Goal: Answer question/provide support

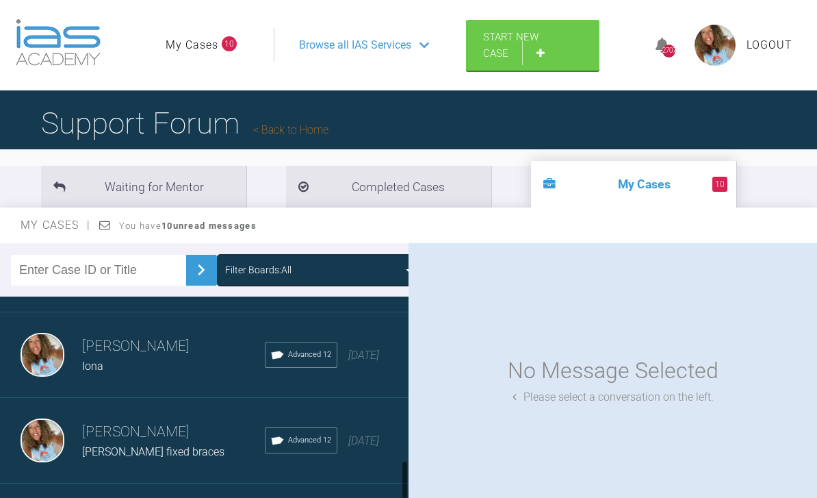
scroll to position [1106, 0]
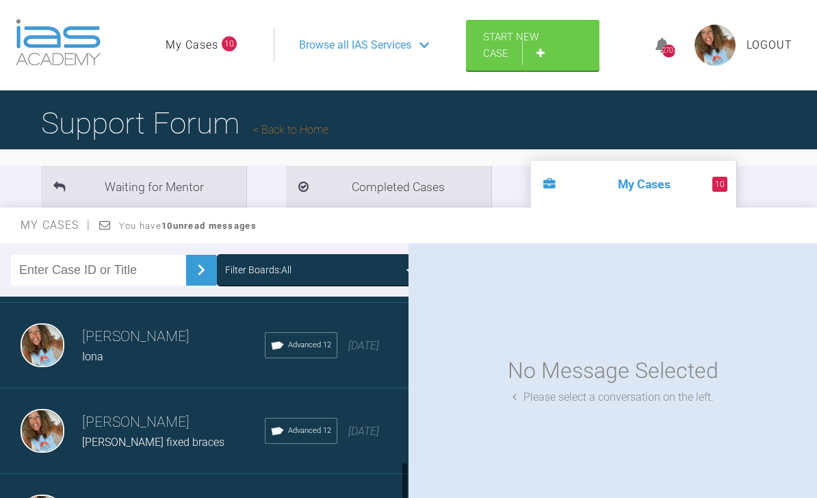
click at [356, 346] on div "[DATE]" at bounding box center [363, 346] width 31 height 18
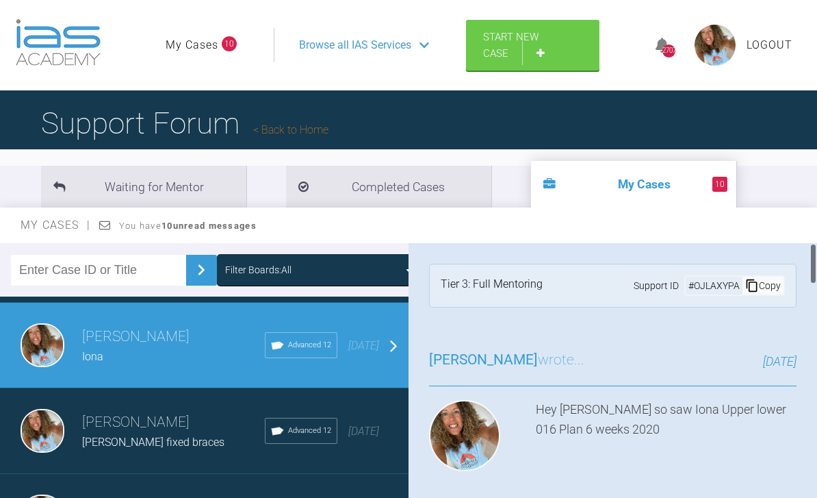
click at [661, 495] on h4 "Attachments" at bounding box center [613, 502] width 368 height 15
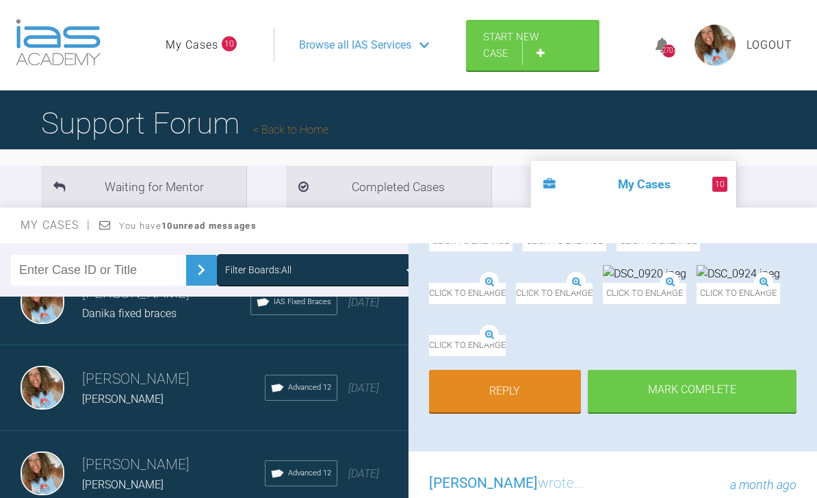
scroll to position [1491, 0]
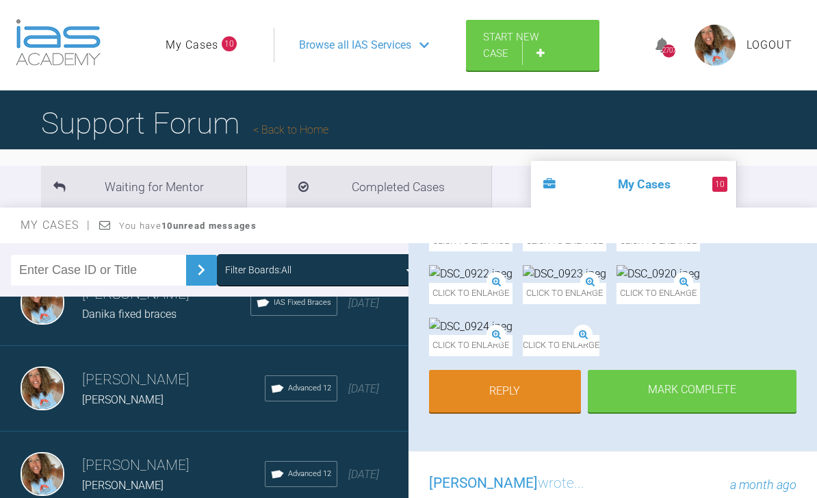
click at [351, 410] on div "[PERSON_NAME] [PERSON_NAME] Advanced 12 [DATE]" at bounding box center [204, 389] width 409 height 86
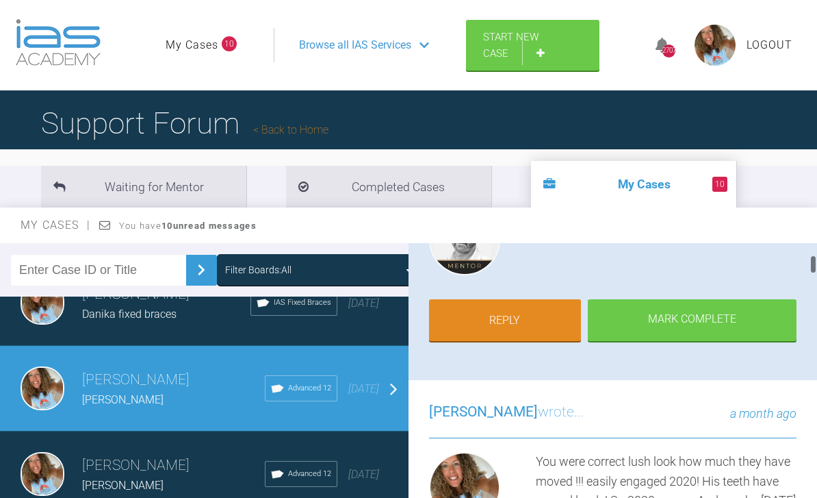
scroll to position [170, 0]
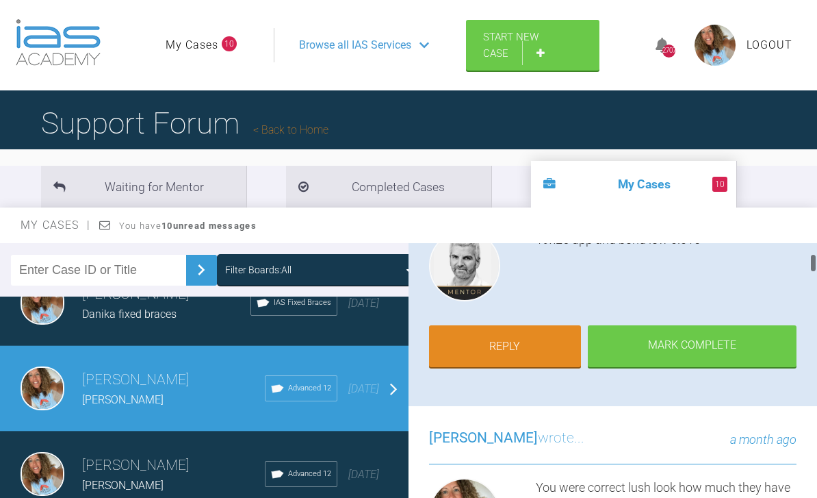
click at [542, 342] on link "Reply" at bounding box center [505, 346] width 152 height 42
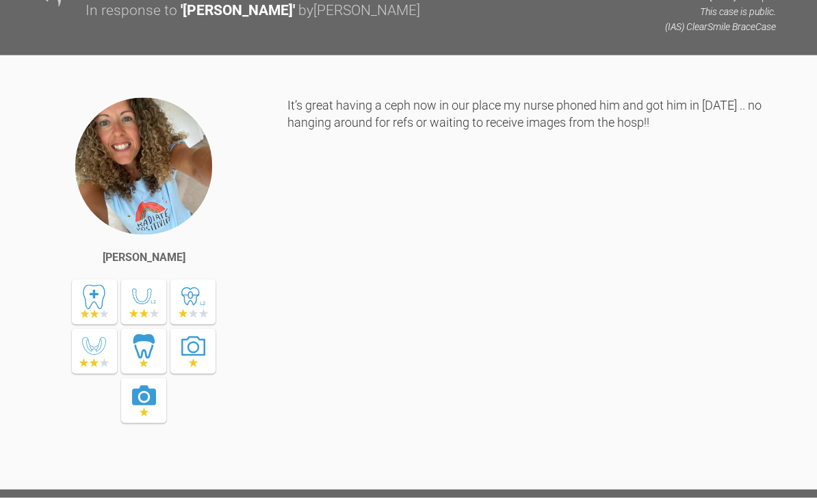
scroll to position [6578, 0]
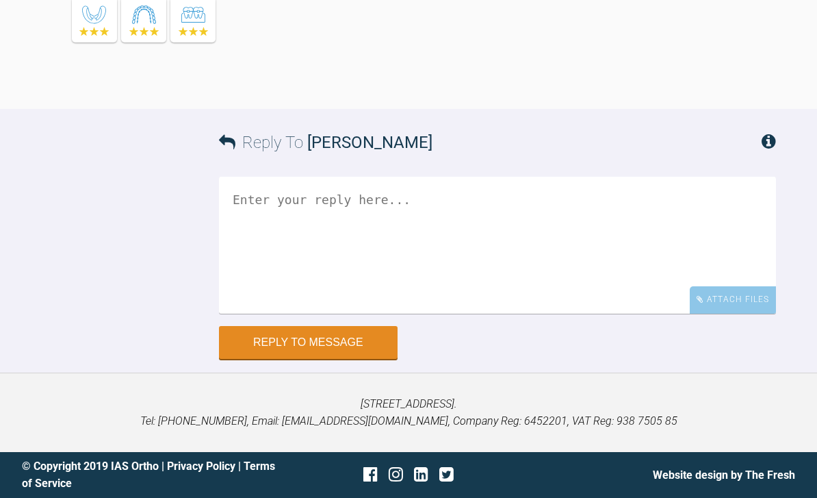
click at [742, 307] on div "Attach Files" at bounding box center [733, 299] width 86 height 27
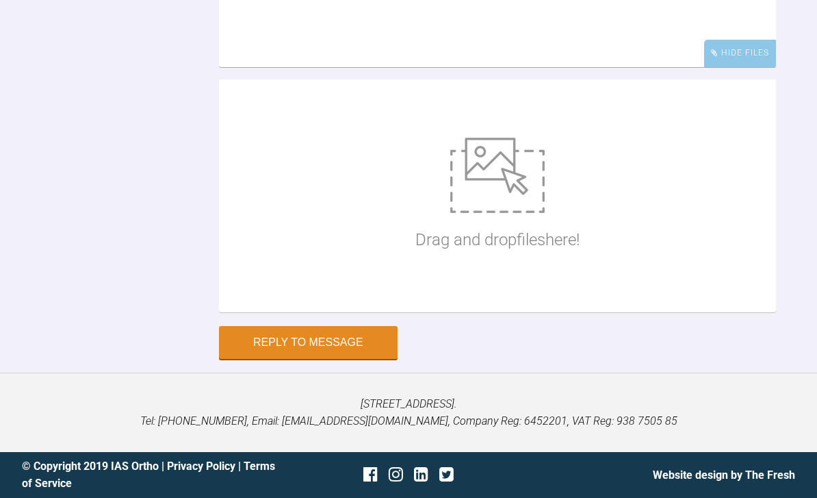
scroll to position [6706, 0]
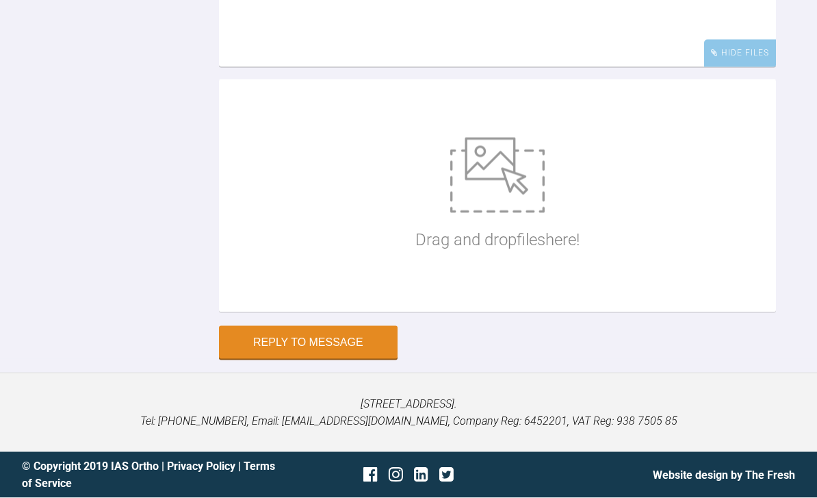
click at [500, 213] on img at bounding box center [497, 175] width 94 height 75
type input "C:\fakepath\DSC_0984.jpeg"
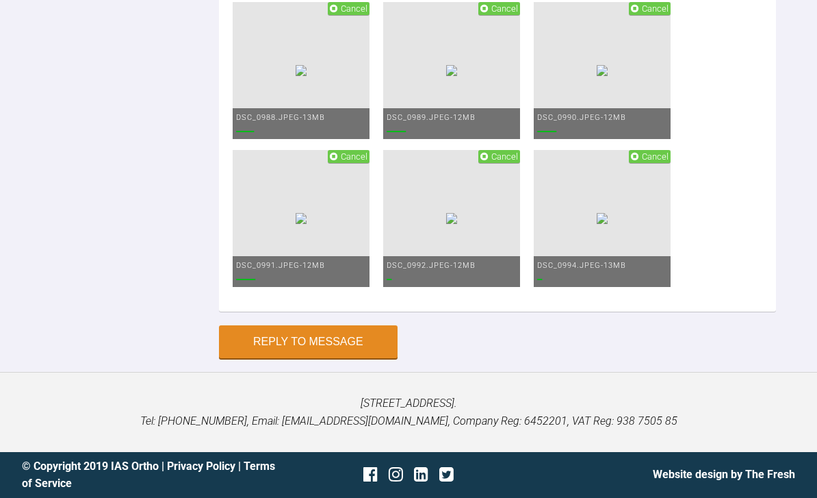
scroll to position [6841, 0]
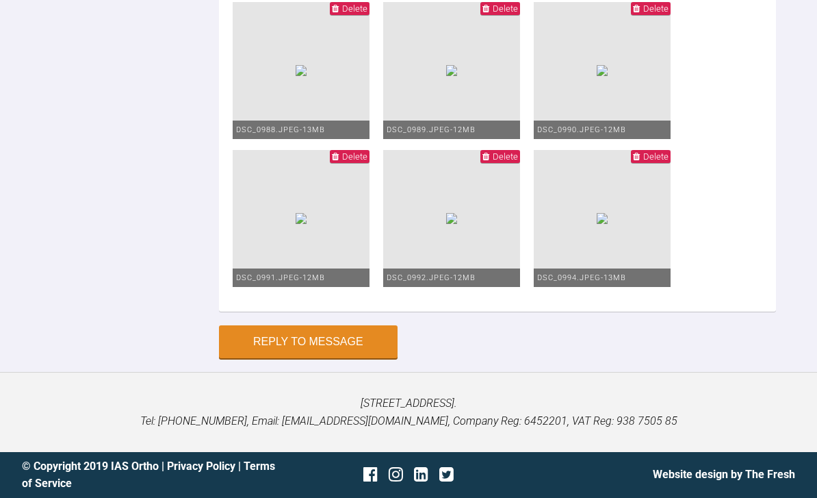
scroll to position [7211, 0]
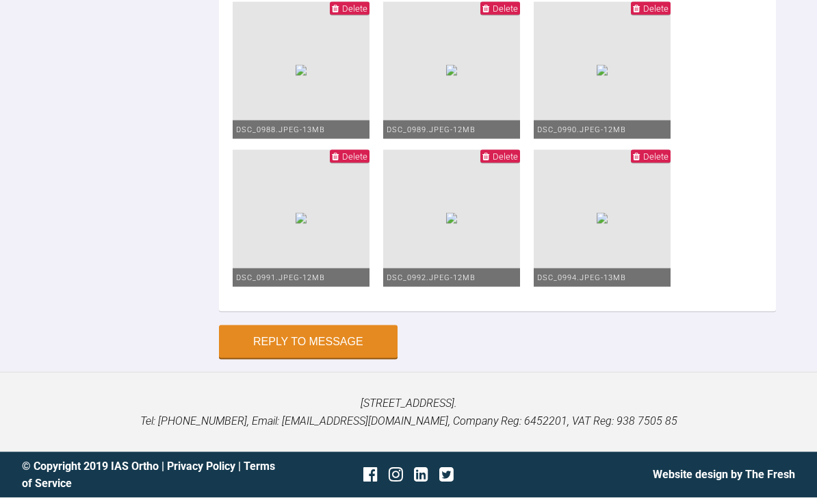
click at [446, 76] on img at bounding box center [451, 70] width 11 height 11
click at [493, 14] on span "Delete" at bounding box center [505, 8] width 25 height 10
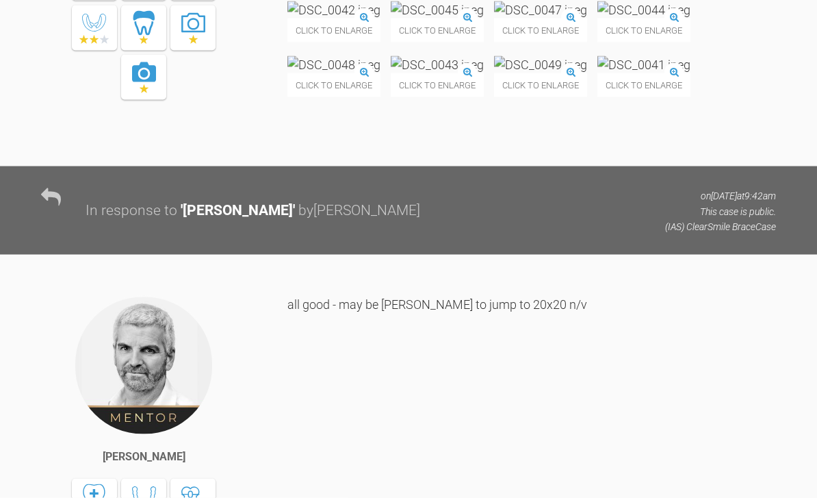
scroll to position [4586, 0]
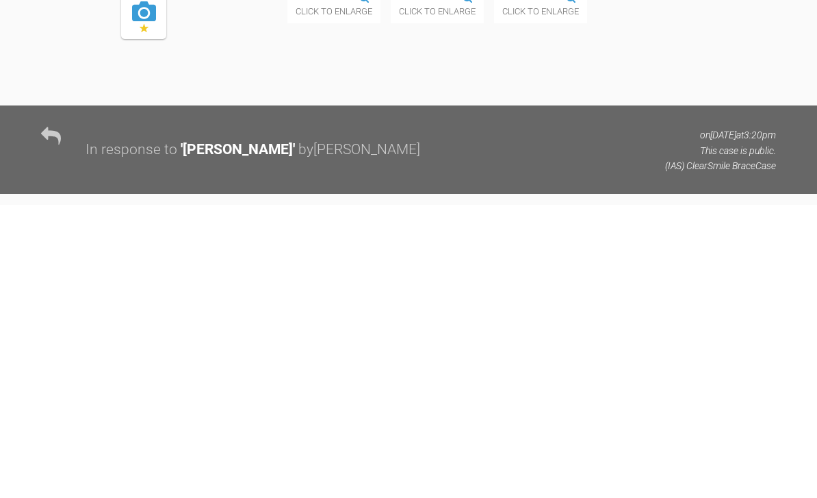
scroll to position [856, 0]
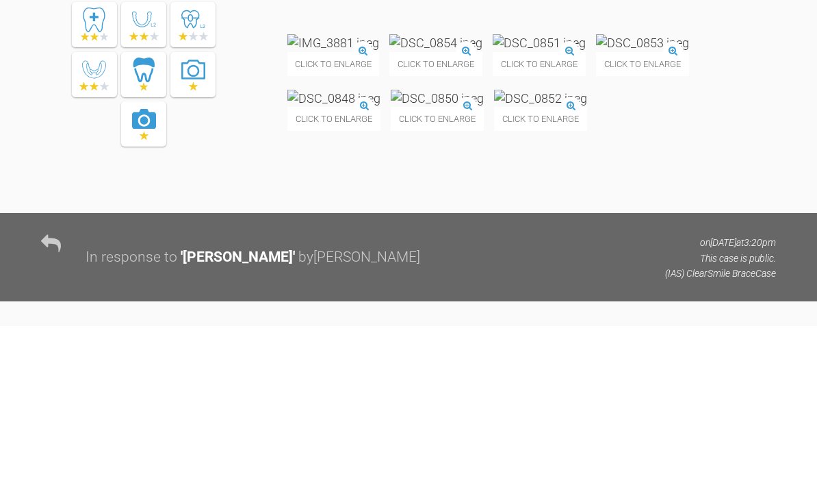
type textarea "Bonded up lowers and straight to016 will tie in tight next time Uppers stayed i…"
click at [586, 206] on img at bounding box center [539, 214] width 93 height 17
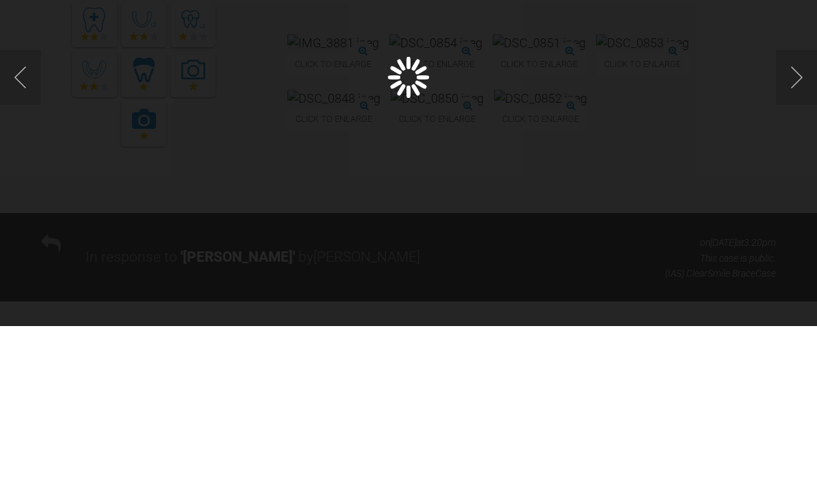
scroll to position [1027, 0]
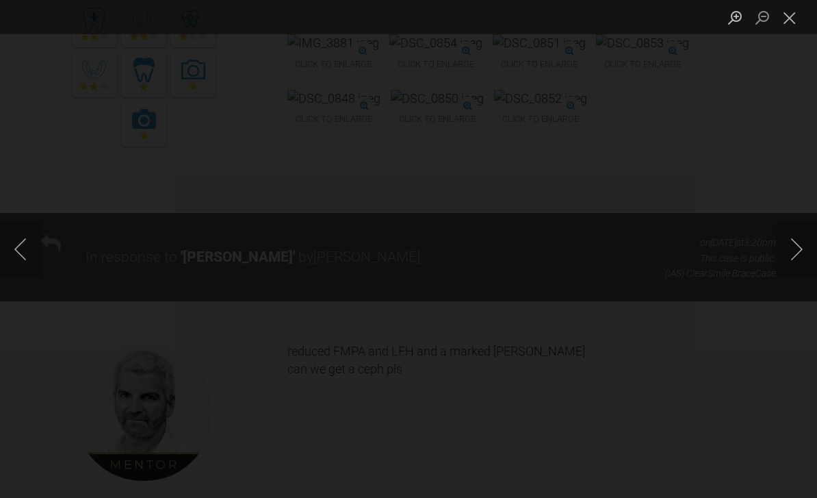
click at [797, 26] on button "Close lightbox" at bounding box center [789, 17] width 27 height 24
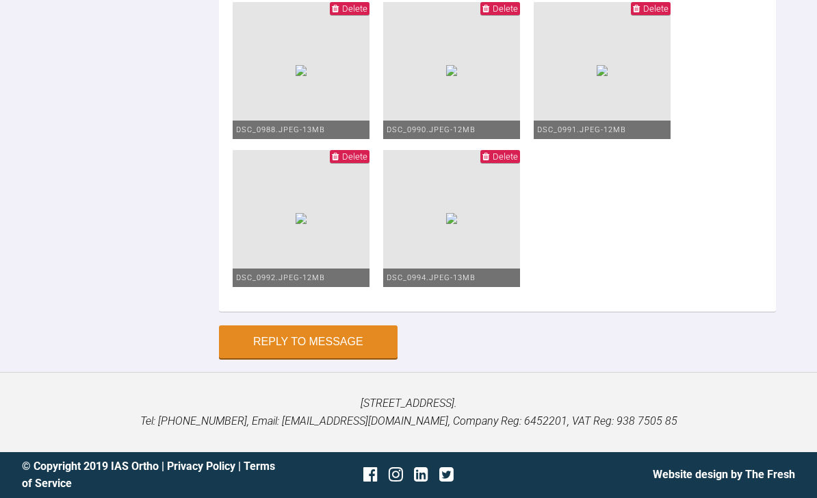
scroll to position [7119, 0]
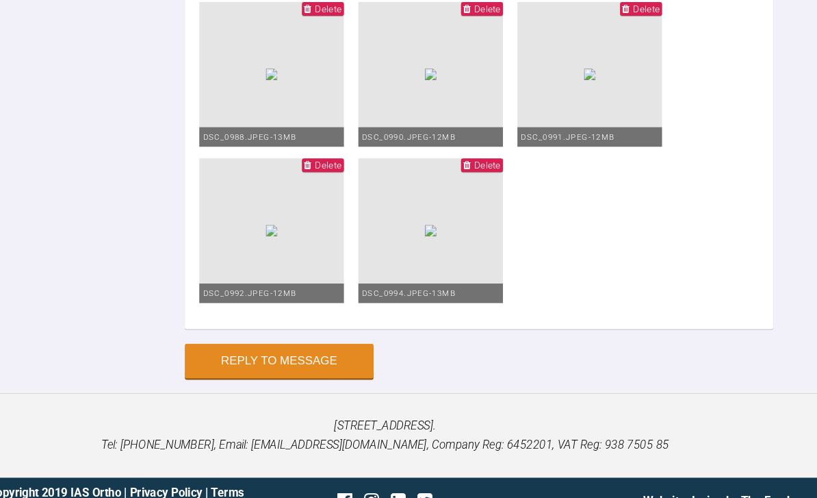
scroll to position [7106, 0]
click at [292, 358] on button "Reply to Message" at bounding box center [308, 341] width 179 height 33
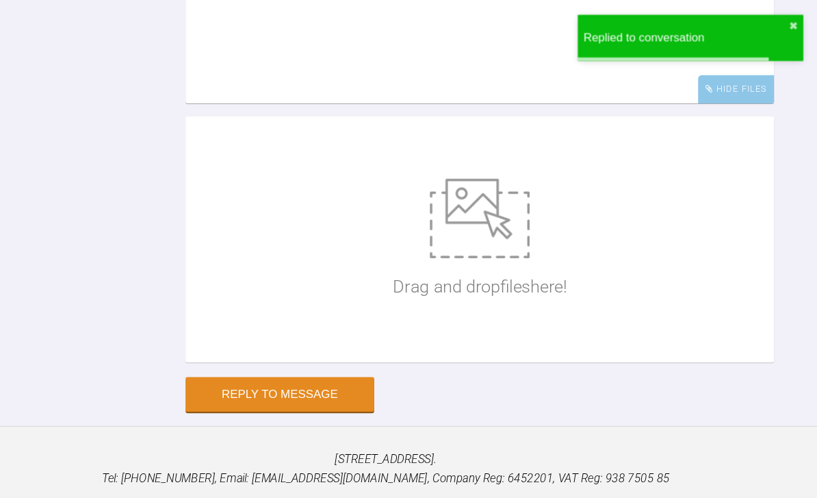
scroll to position [6922, 0]
